Goal: Transaction & Acquisition: Purchase product/service

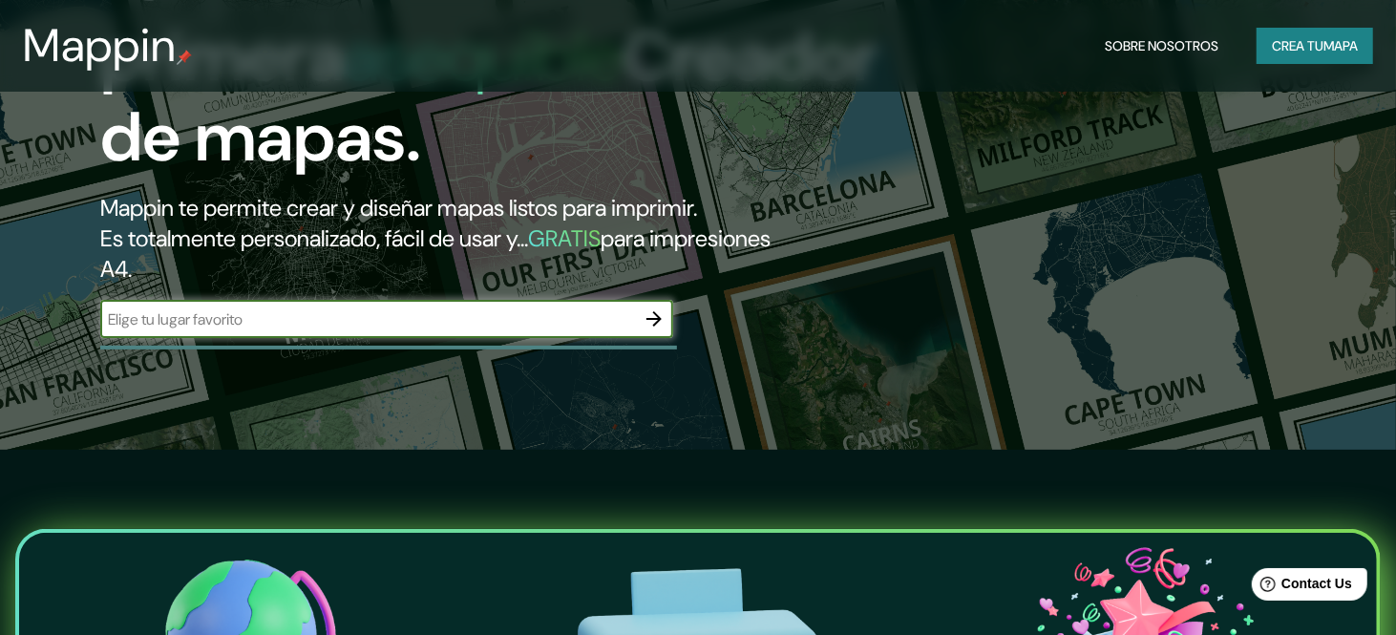
scroll to position [191, 0]
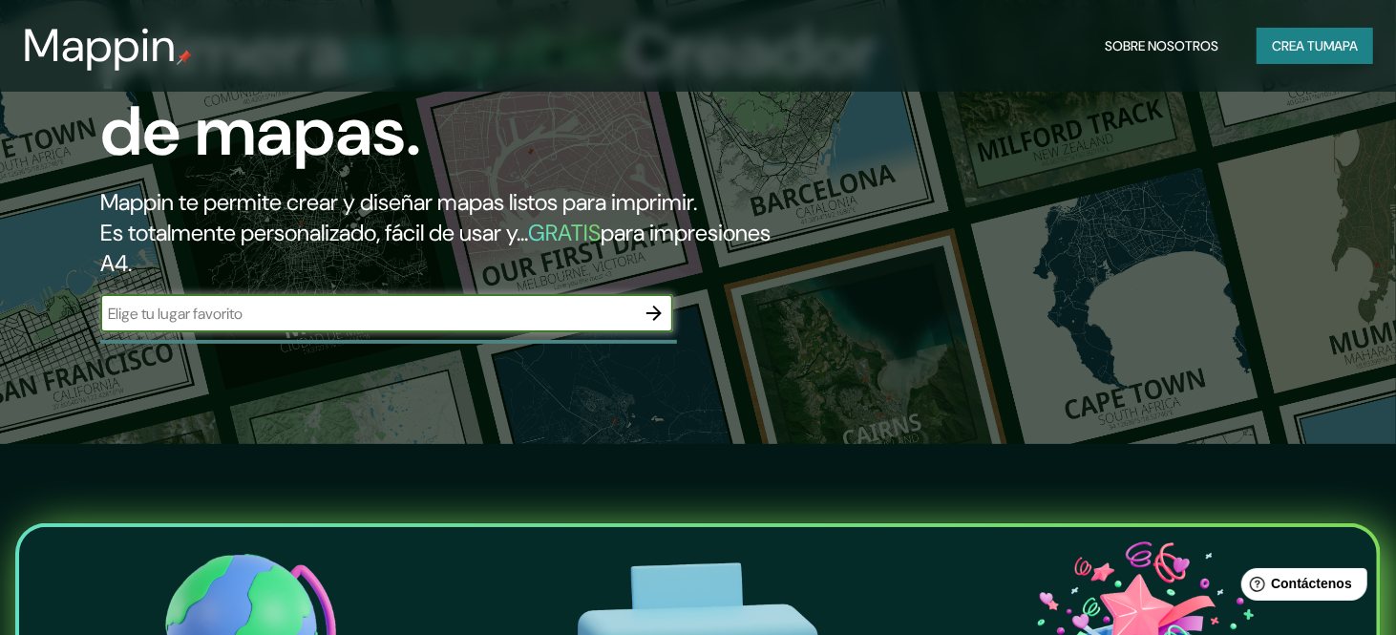
click at [337, 321] on input "text" at bounding box center [367, 314] width 535 height 22
type input "[PERSON_NAME]"
click at [653, 314] on icon "button" at bounding box center [654, 313] width 23 height 23
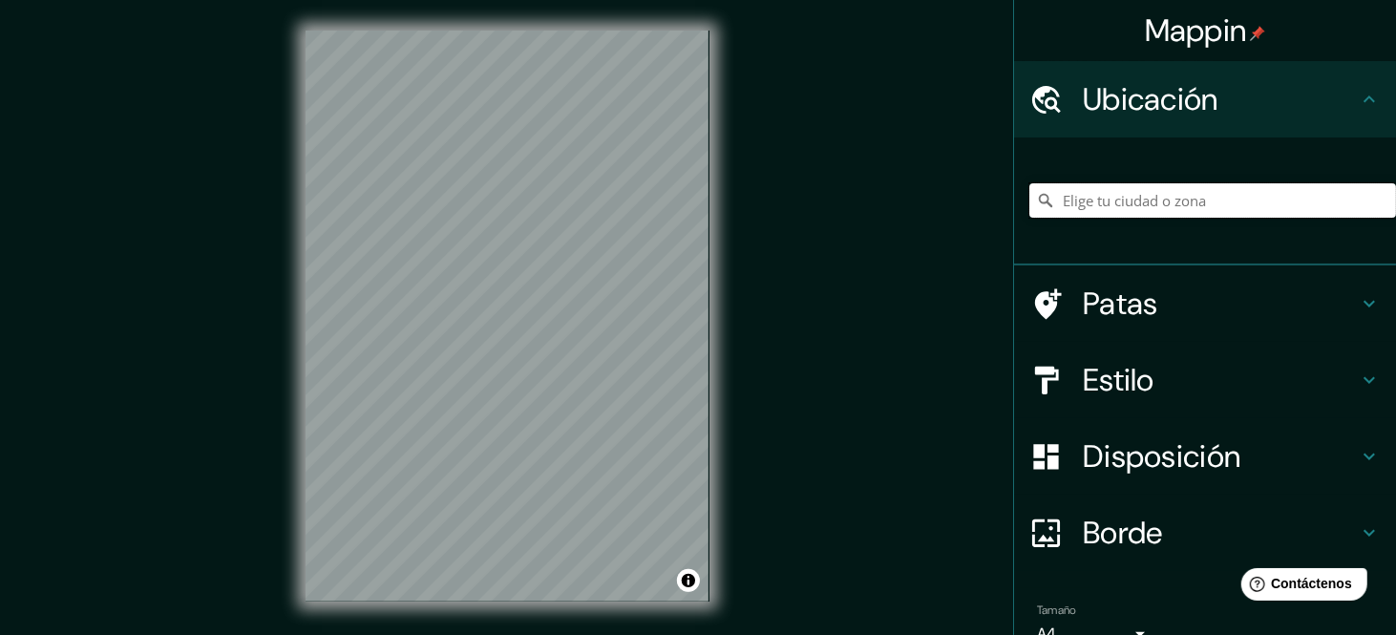
click at [1181, 198] on input "Elige tu ciudad o zona" at bounding box center [1212, 200] width 367 height 34
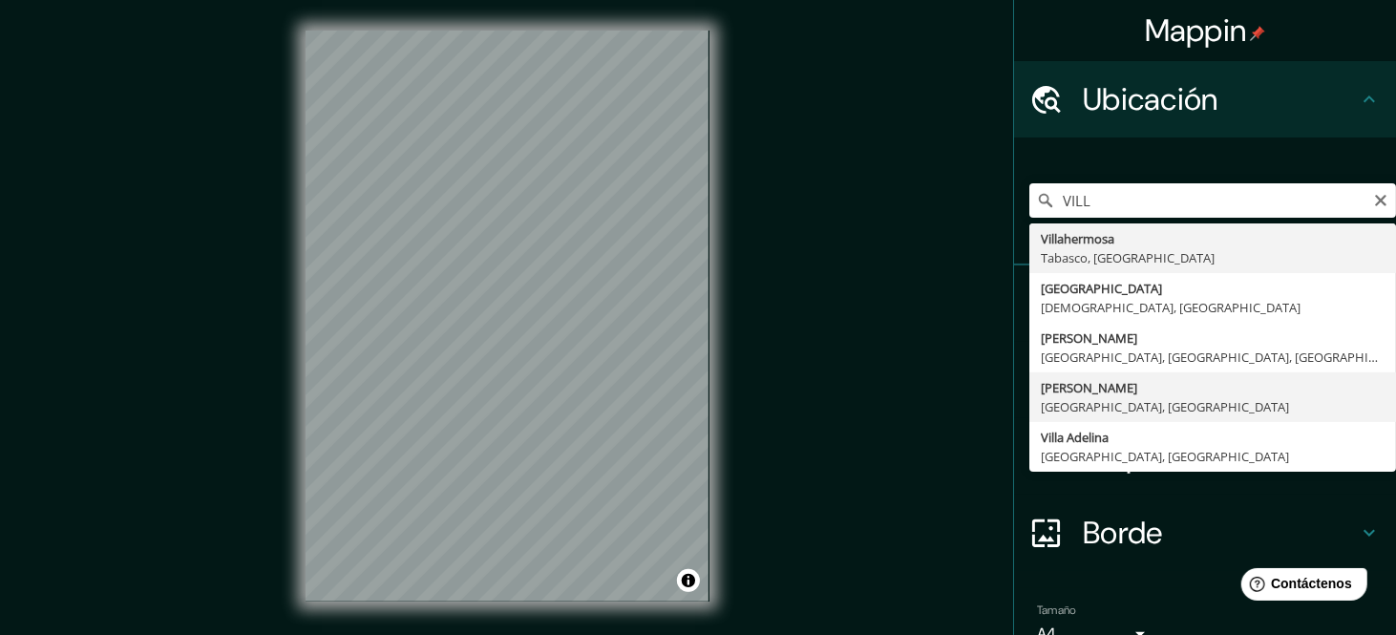
type input "[PERSON_NAME], [GEOGRAPHIC_DATA], [GEOGRAPHIC_DATA]"
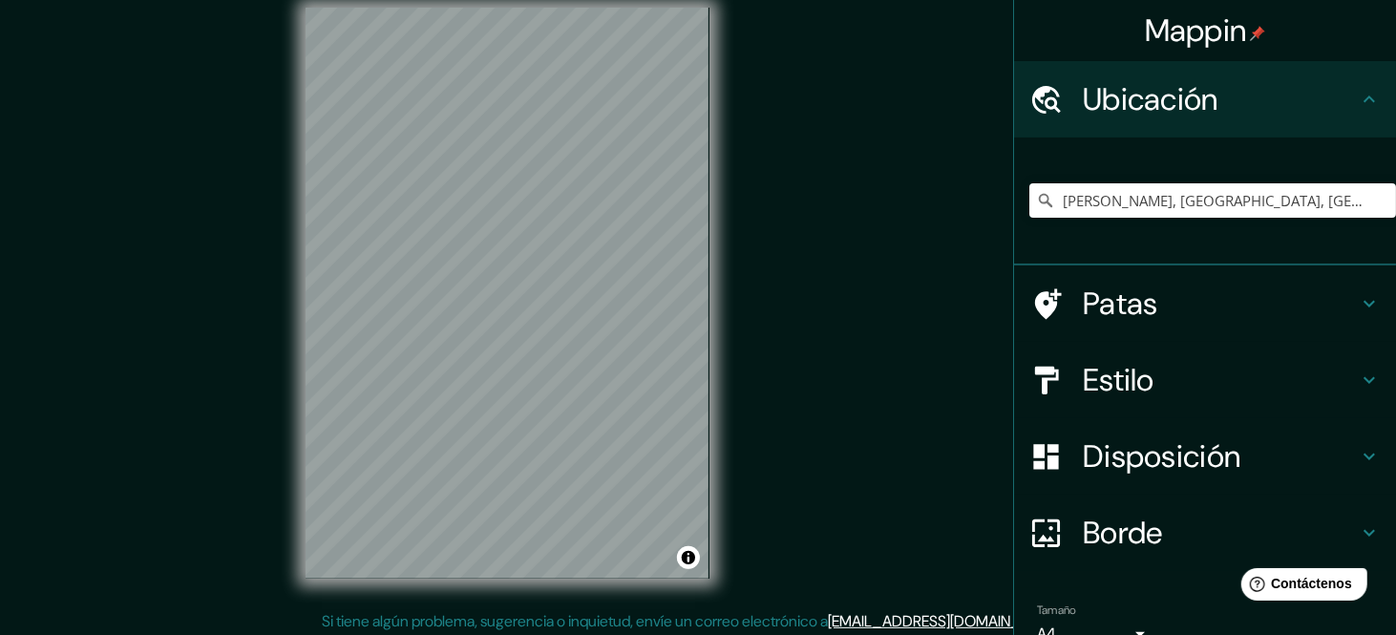
scroll to position [28, 0]
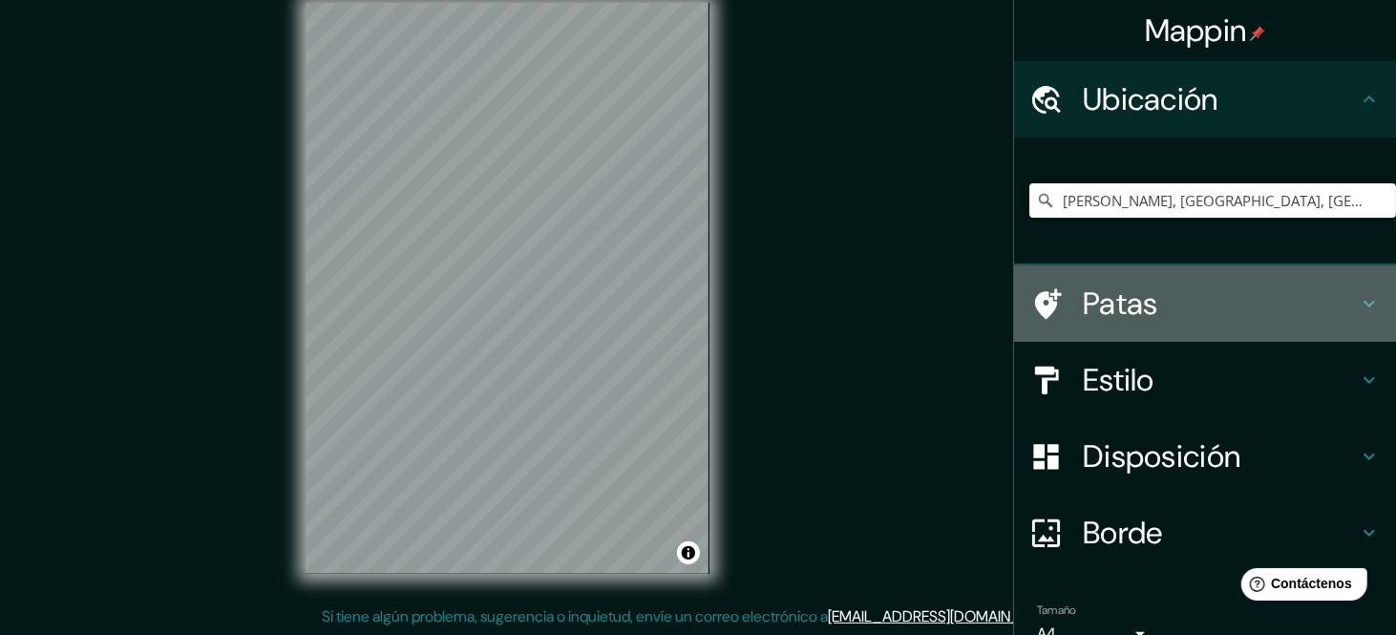
click at [1358, 300] on icon at bounding box center [1369, 303] width 23 height 23
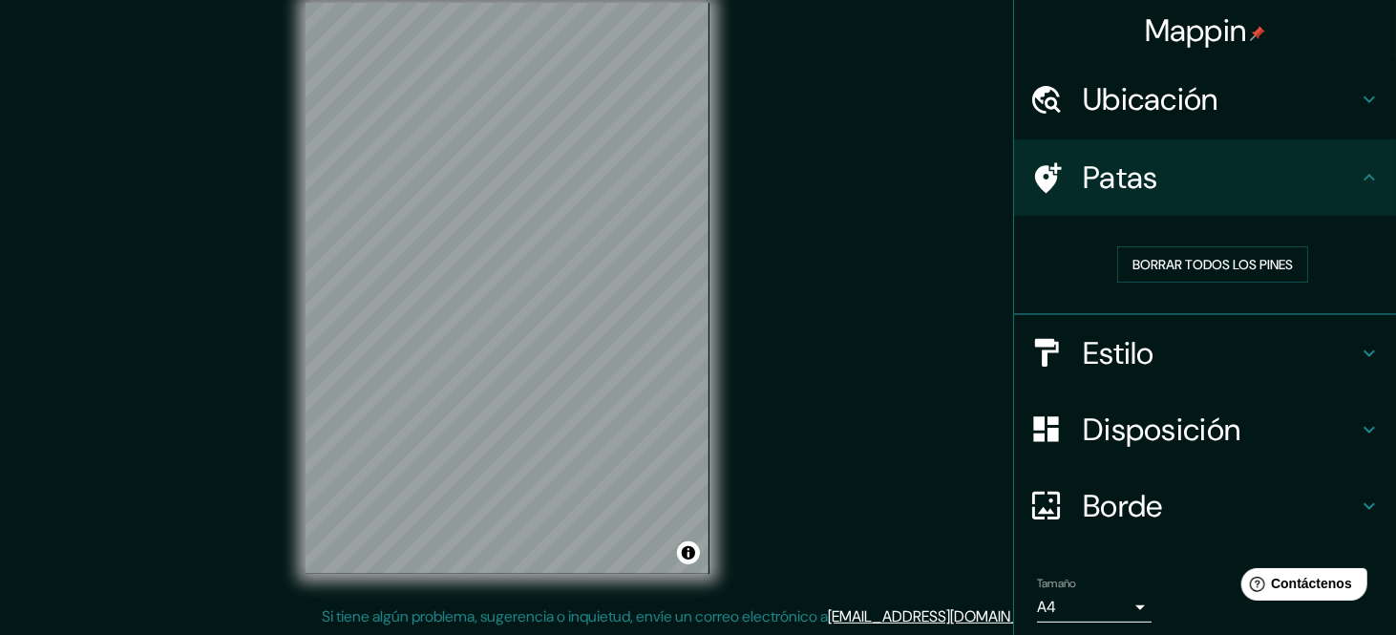
click at [1363, 350] on icon at bounding box center [1368, 352] width 11 height 7
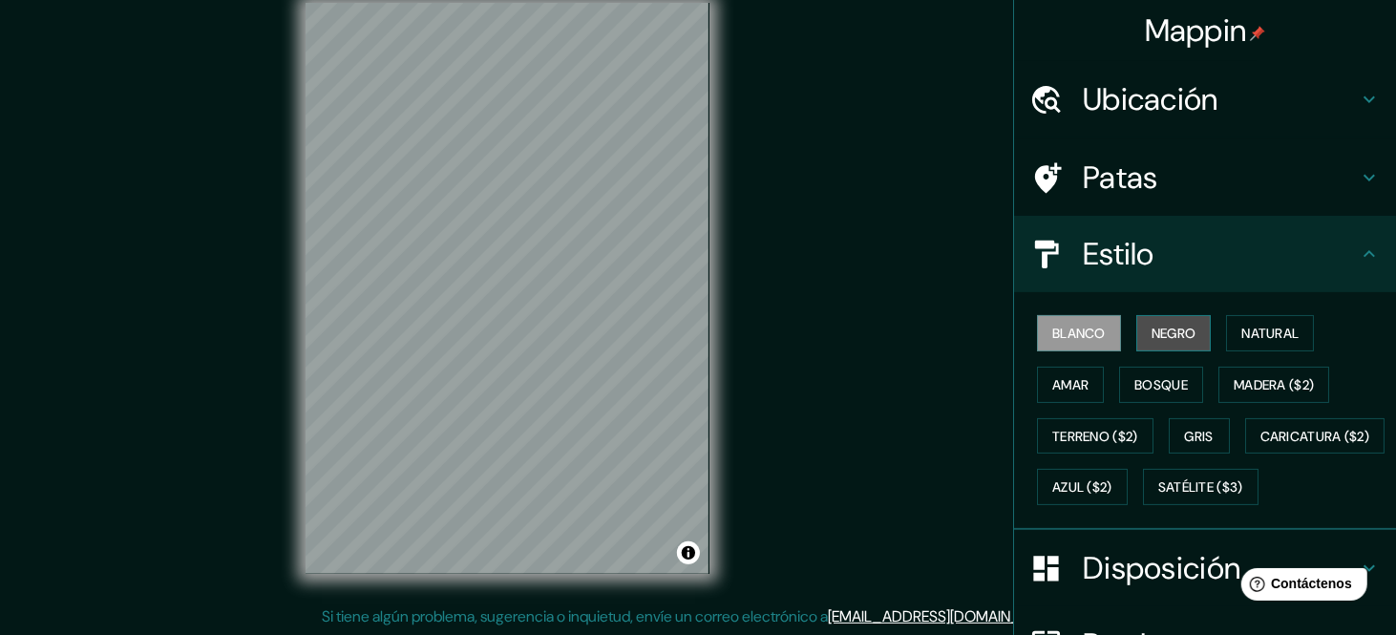
click at [1157, 337] on font "Negro" at bounding box center [1173, 333] width 45 height 17
click at [1037, 336] on button "Blanco" at bounding box center [1079, 333] width 84 height 36
click at [1191, 428] on font "Gris" at bounding box center [1199, 436] width 29 height 17
click at [1066, 338] on font "Blanco" at bounding box center [1078, 333] width 53 height 17
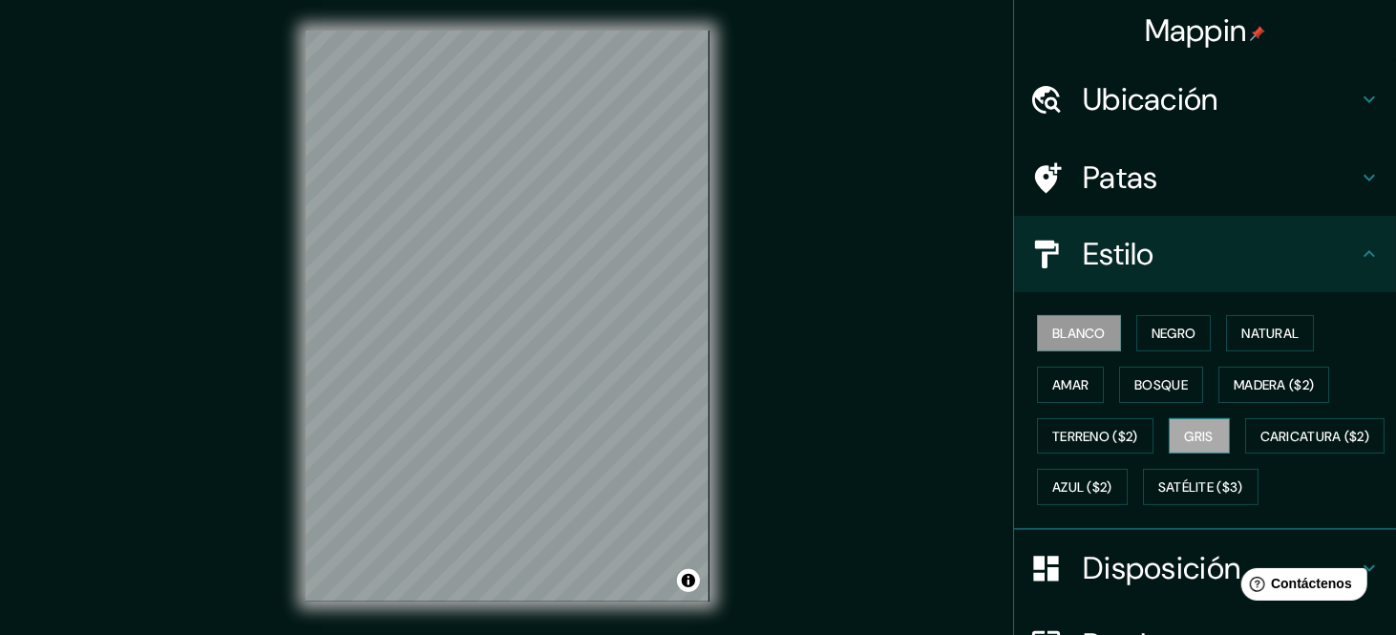
scroll to position [0, 0]
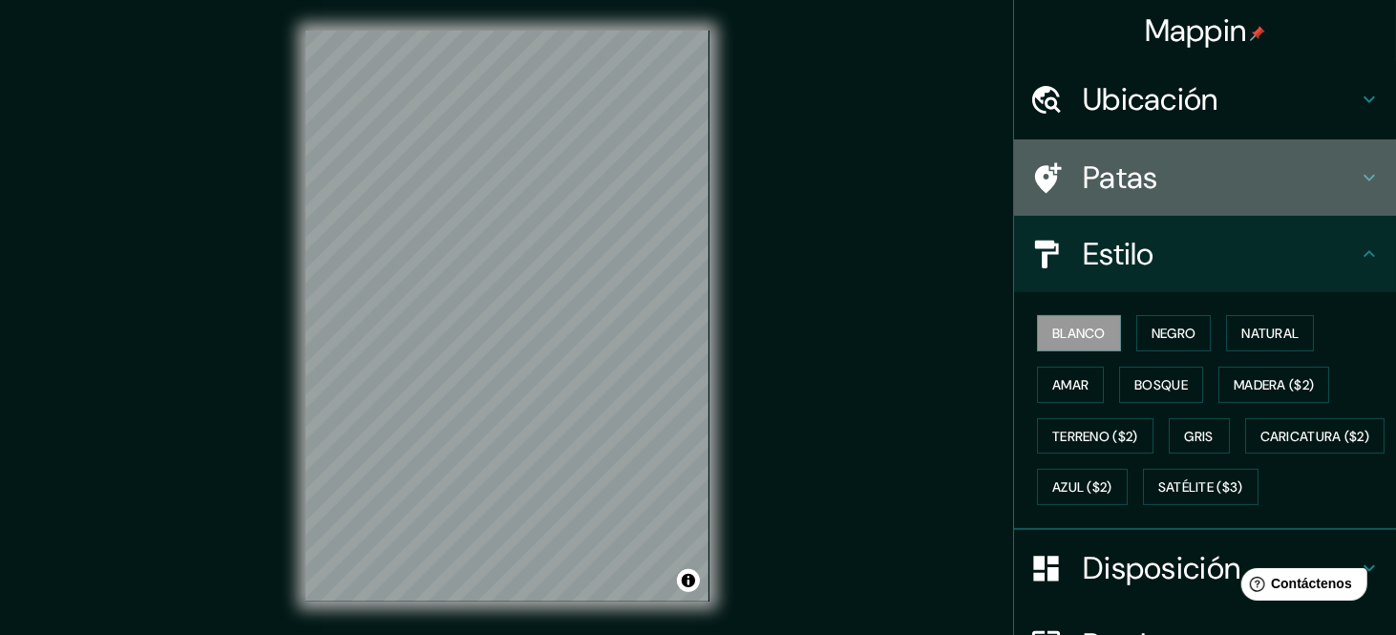
click at [1237, 179] on h4 "Patas" at bounding box center [1220, 177] width 275 height 38
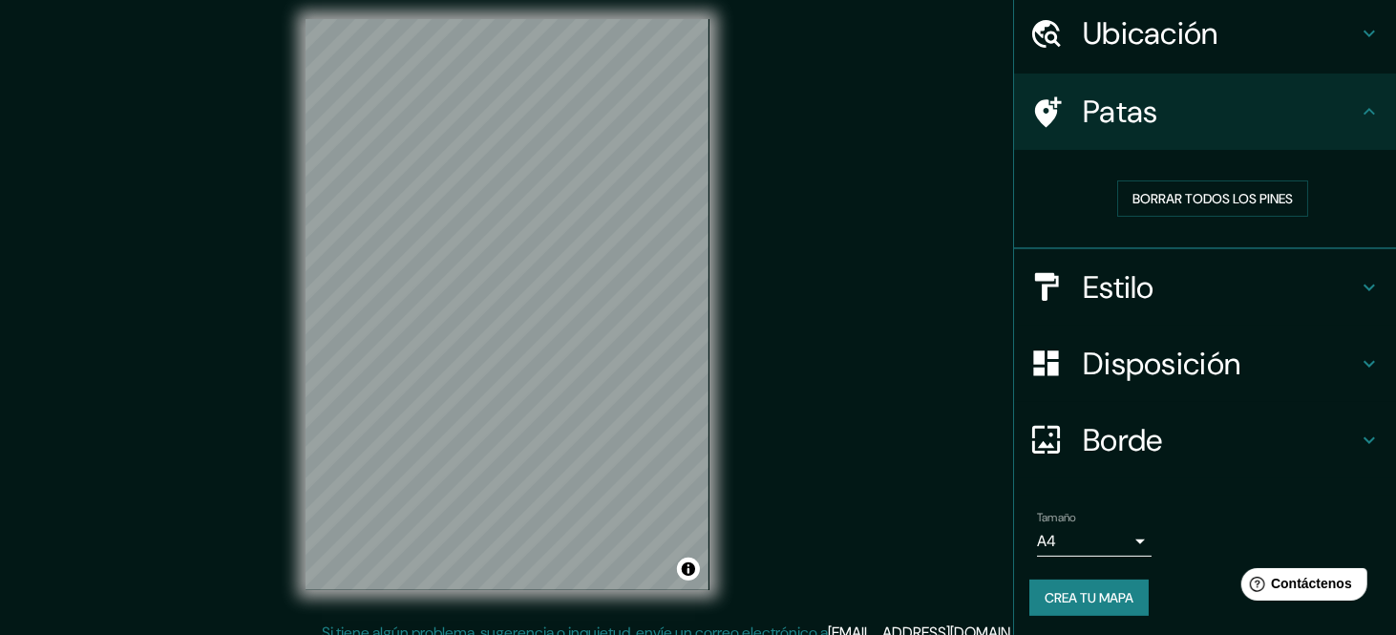
scroll to position [28, 0]
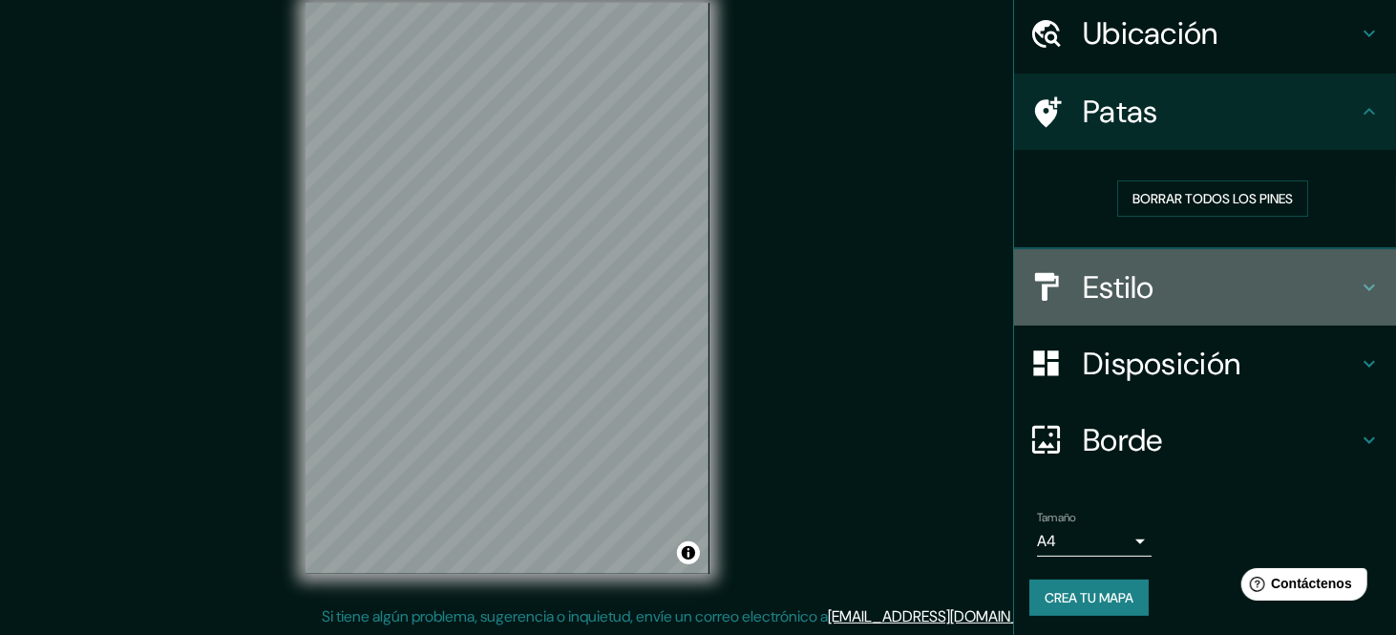
click at [1352, 266] on div "Estilo" at bounding box center [1205, 287] width 382 height 76
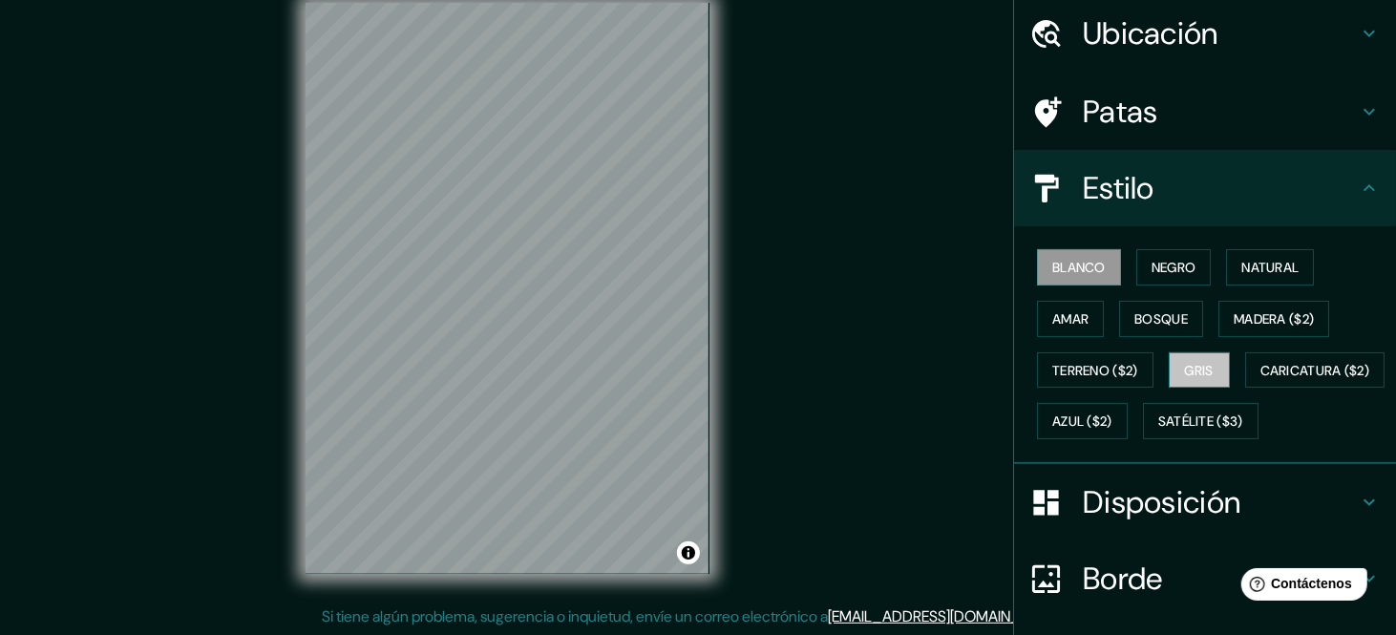
click at [1212, 363] on button "Gris" at bounding box center [1199, 370] width 61 height 36
click at [1082, 377] on button "Terreno ($2)" at bounding box center [1095, 370] width 116 height 36
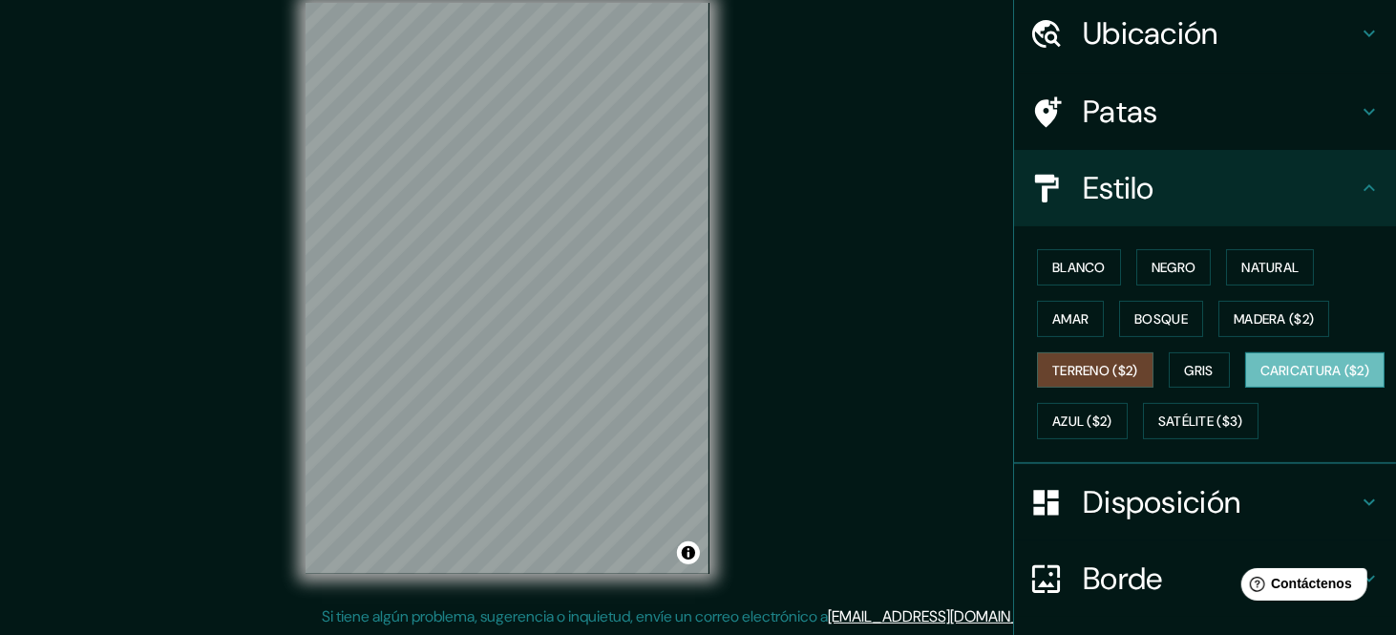
click at [1260, 379] on font "Caricatura ($2)" at bounding box center [1315, 370] width 110 height 17
click at [1112, 420] on font "Azul ($2)" at bounding box center [1082, 421] width 60 height 17
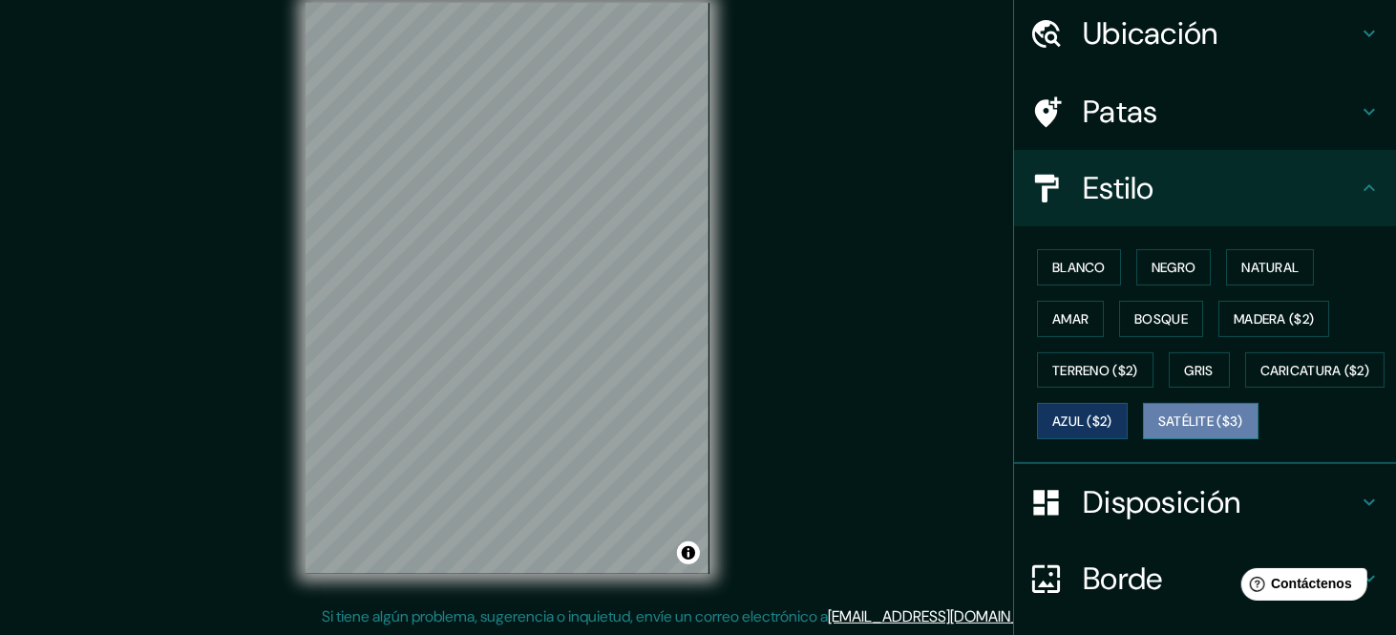
click at [1158, 431] on font "Satélite ($3)" at bounding box center [1200, 421] width 85 height 17
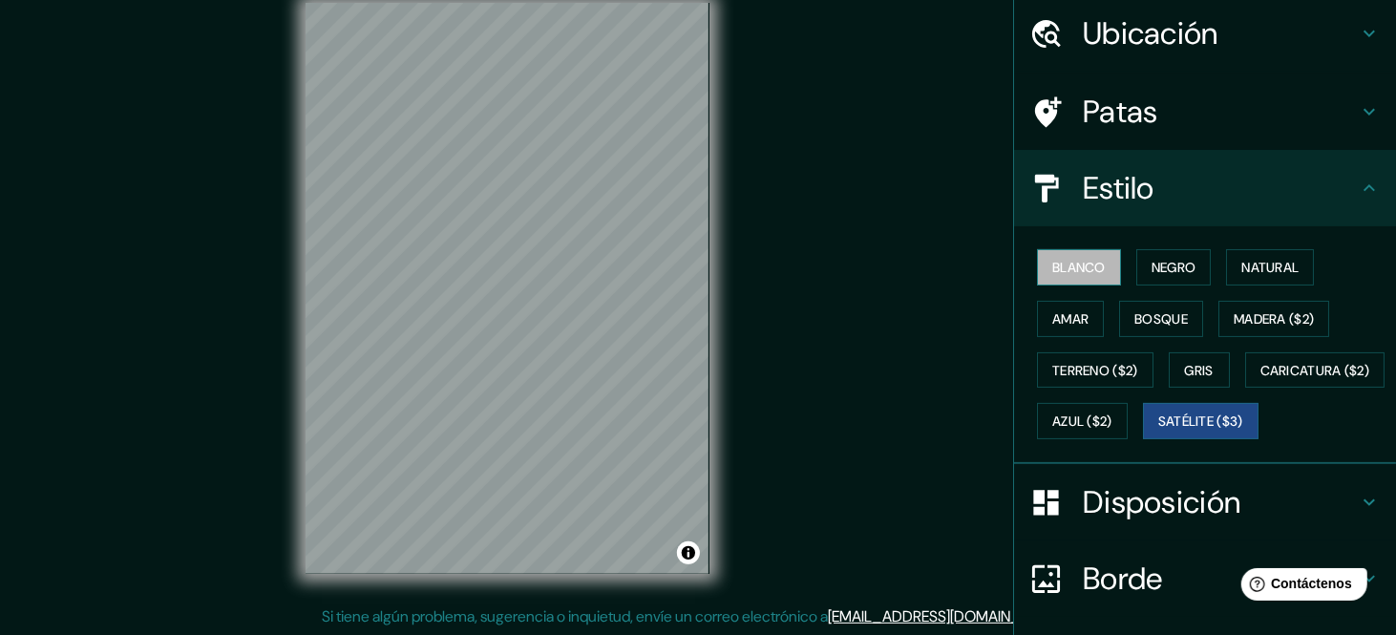
click at [1076, 275] on font "Blanco" at bounding box center [1078, 267] width 53 height 25
click at [1158, 431] on font "Satélite ($3)" at bounding box center [1200, 421] width 85 height 17
click at [1079, 318] on button "Amar" at bounding box center [1070, 319] width 67 height 36
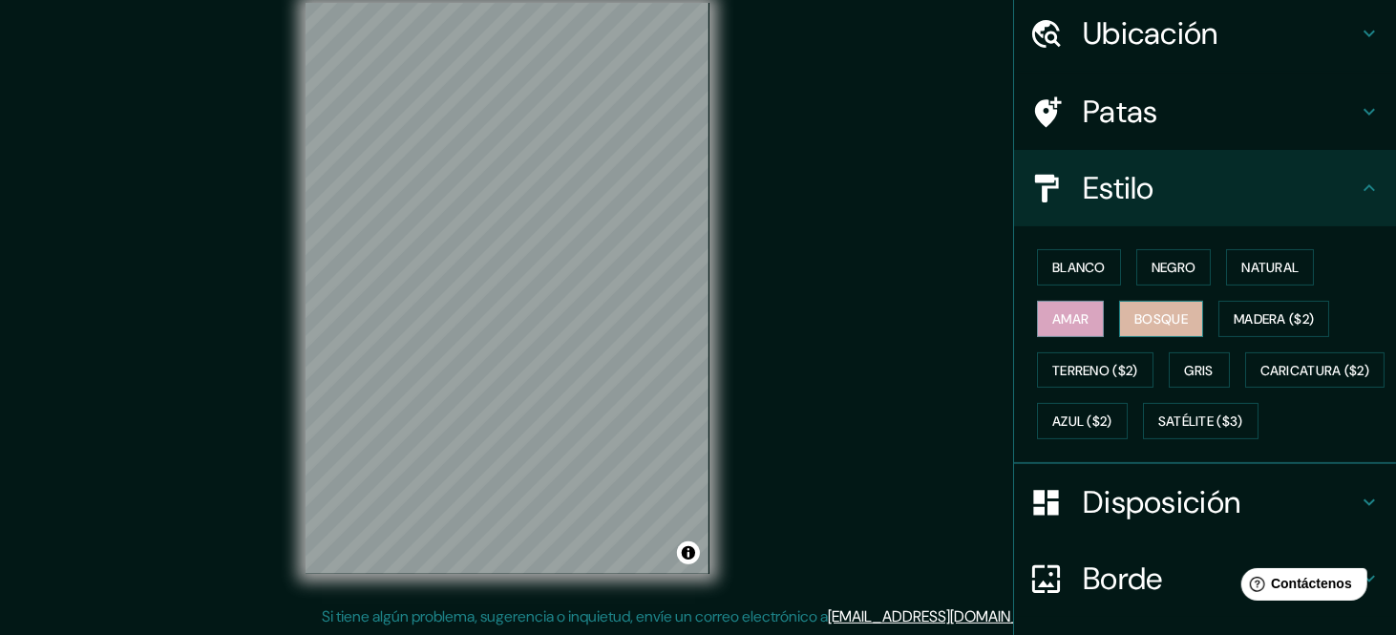
click at [1167, 310] on font "Bosque" at bounding box center [1160, 318] width 53 height 17
click at [1058, 264] on font "Blanco" at bounding box center [1078, 267] width 53 height 17
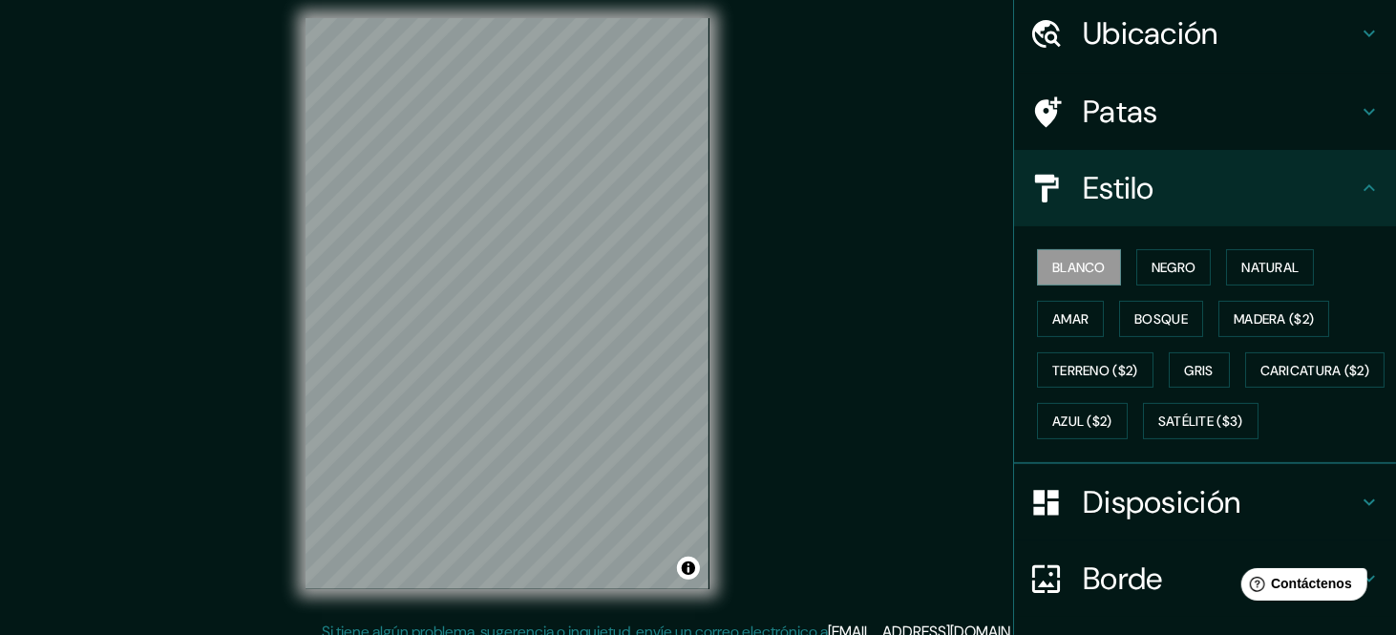
scroll to position [8, 0]
